Goal: Information Seeking & Learning: Understand process/instructions

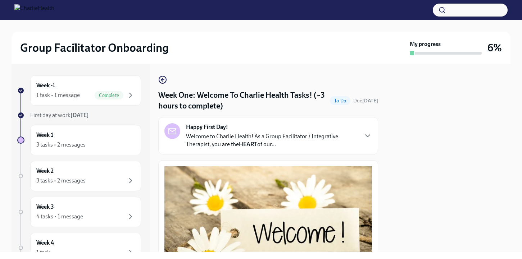
click at [143, 49] on h2 "Group Facilitator Onboarding" at bounding box center [94, 48] width 149 height 14
click at [133, 96] on icon "button" at bounding box center [130, 95] width 9 height 9
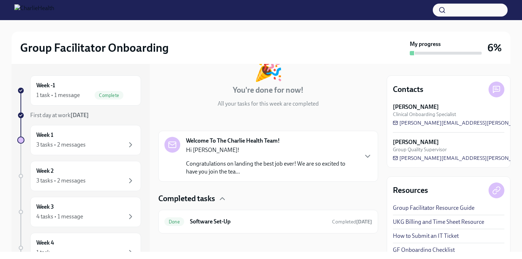
scroll to position [56, 0]
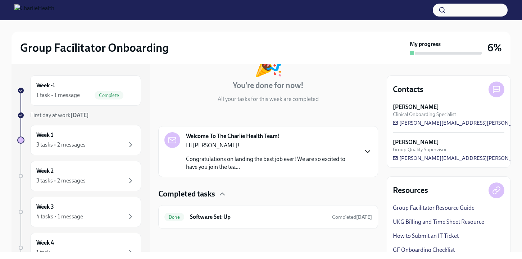
click at [370, 151] on icon "button" at bounding box center [368, 152] width 4 height 2
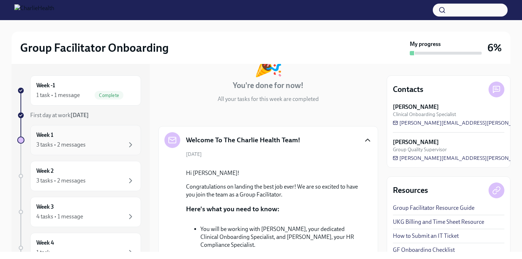
click at [123, 144] on div "3 tasks • 2 messages" at bounding box center [85, 145] width 99 height 9
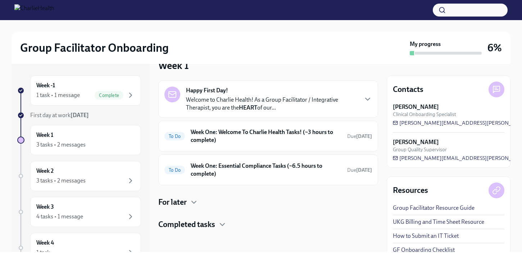
scroll to position [18, 0]
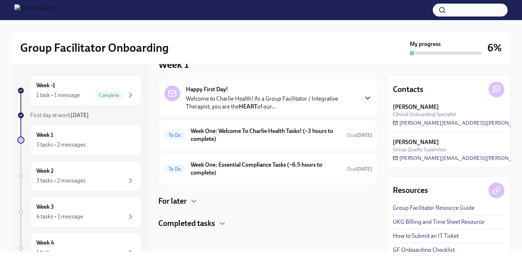
click at [367, 98] on icon "button" at bounding box center [368, 98] width 4 height 2
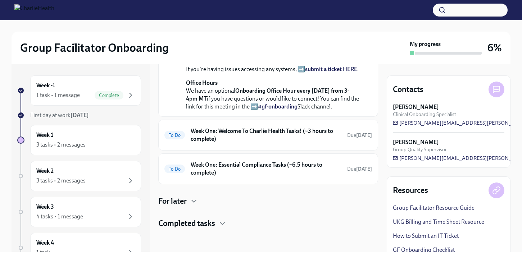
scroll to position [334, 0]
click at [290, 139] on h6 "Week One: Welcome To Charlie Health Tasks! (~3 hours to complete)" at bounding box center [266, 135] width 151 height 16
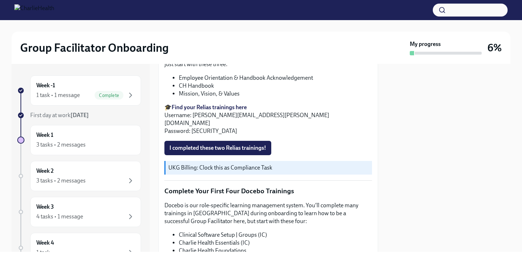
scroll to position [806, 0]
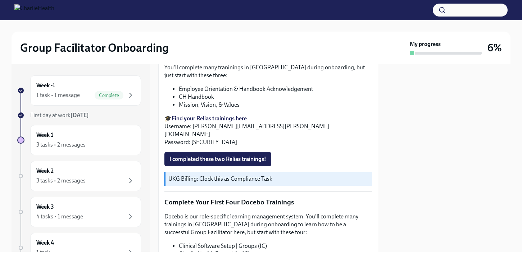
click at [235, 118] on strong "Find your Relias trainings here" at bounding box center [209, 118] width 75 height 7
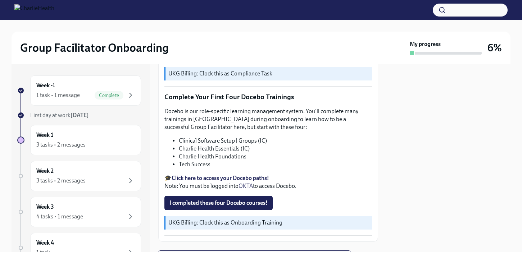
scroll to position [930, 0]
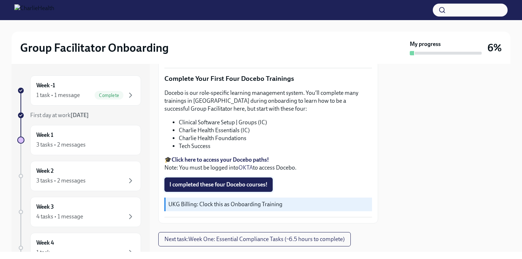
click at [213, 181] on span "I completed these four Docebo courses!" at bounding box center [218, 184] width 98 height 7
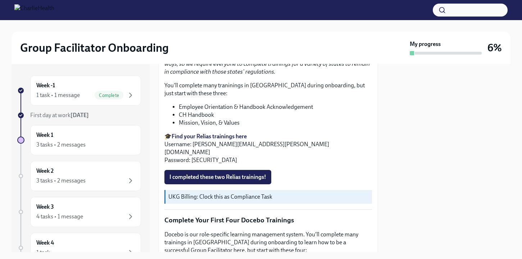
scroll to position [785, 0]
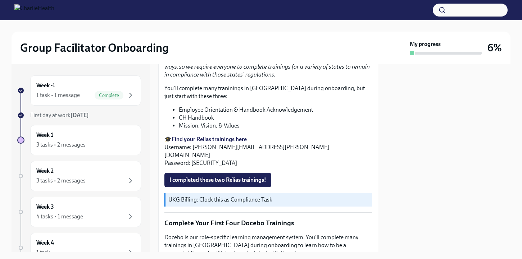
click at [231, 140] on strong "Find your Relias trainings here" at bounding box center [209, 139] width 75 height 7
drag, startPoint x: 192, startPoint y: 149, endPoint x: 271, endPoint y: 151, distance: 78.5
click at [271, 151] on p "🎓 Find your Relias trainings here Username: [PERSON_NAME][EMAIL_ADDRESS][PERSON…" at bounding box center [268, 152] width 208 height 32
copy p "[PERSON_NAME][EMAIL_ADDRESS][PERSON_NAME][DOMAIN_NAME]"
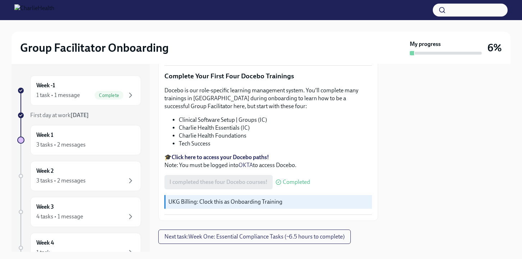
scroll to position [939, 0]
